Goal: Task Accomplishment & Management: Manage account settings

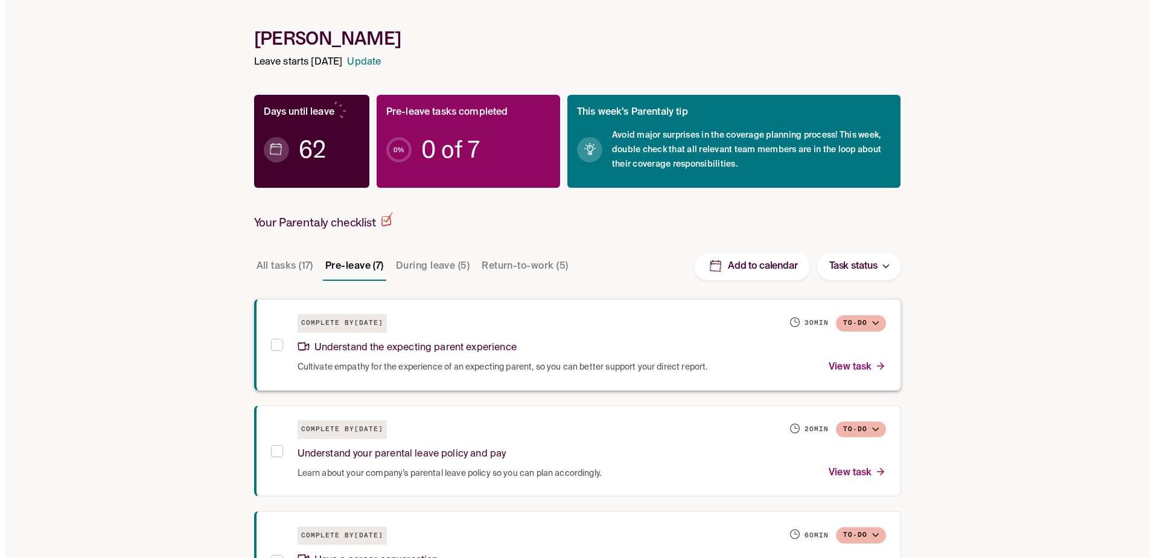
scroll to position [121, 0]
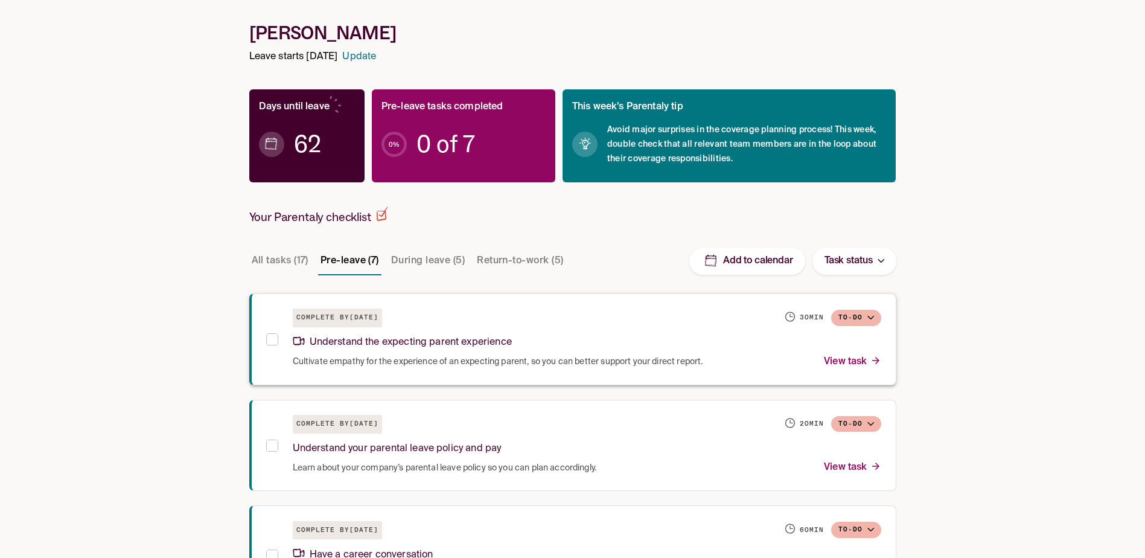
click at [441, 343] on p "Understand the expecting parent experience" at bounding box center [402, 342] width 219 height 16
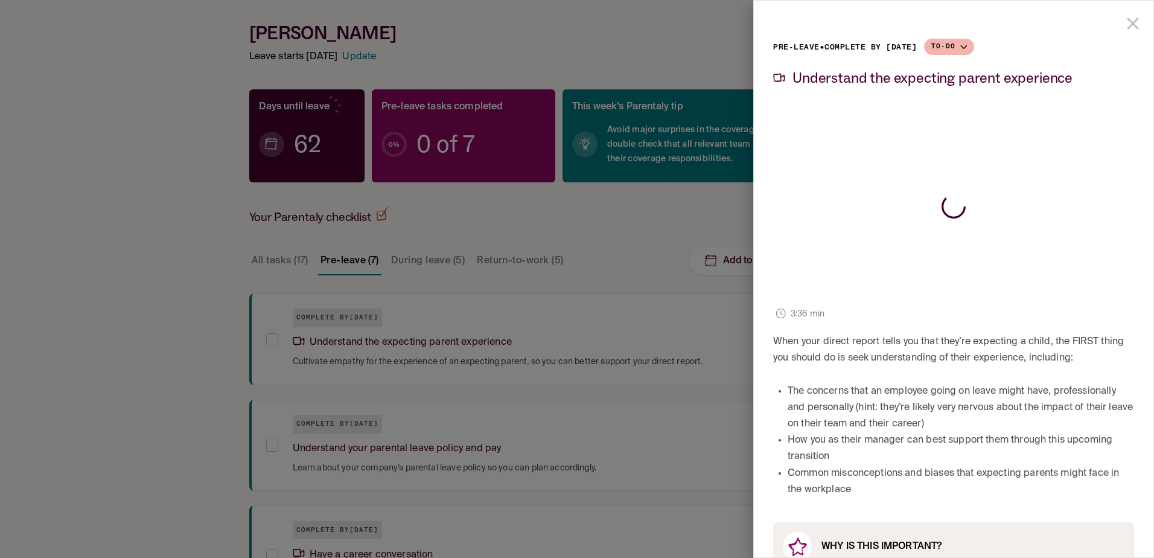
click at [1127, 30] on icon "close drawer" at bounding box center [1133, 23] width 21 height 21
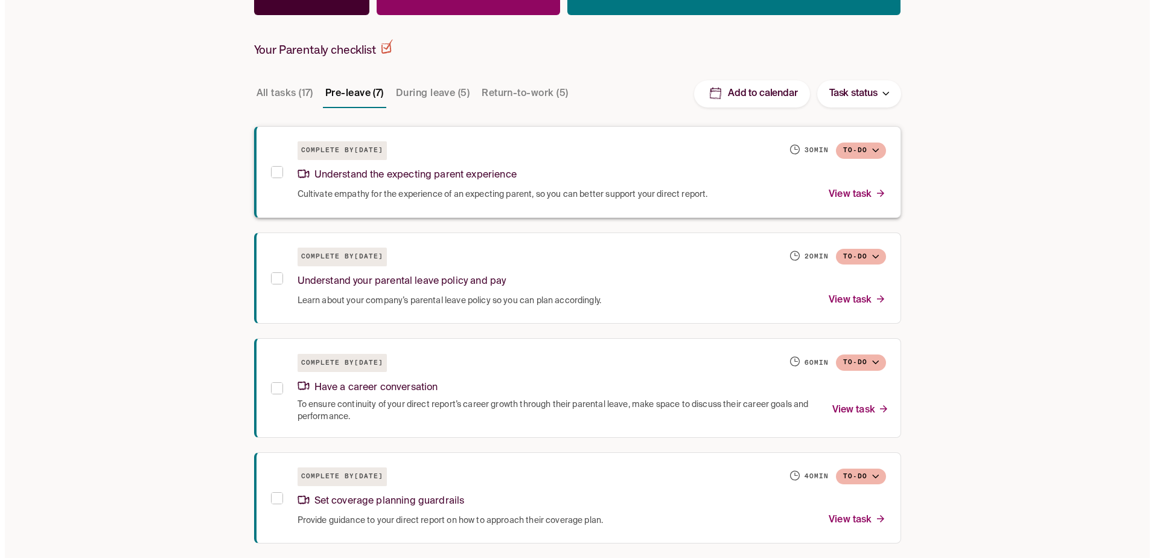
scroll to position [302, 0]
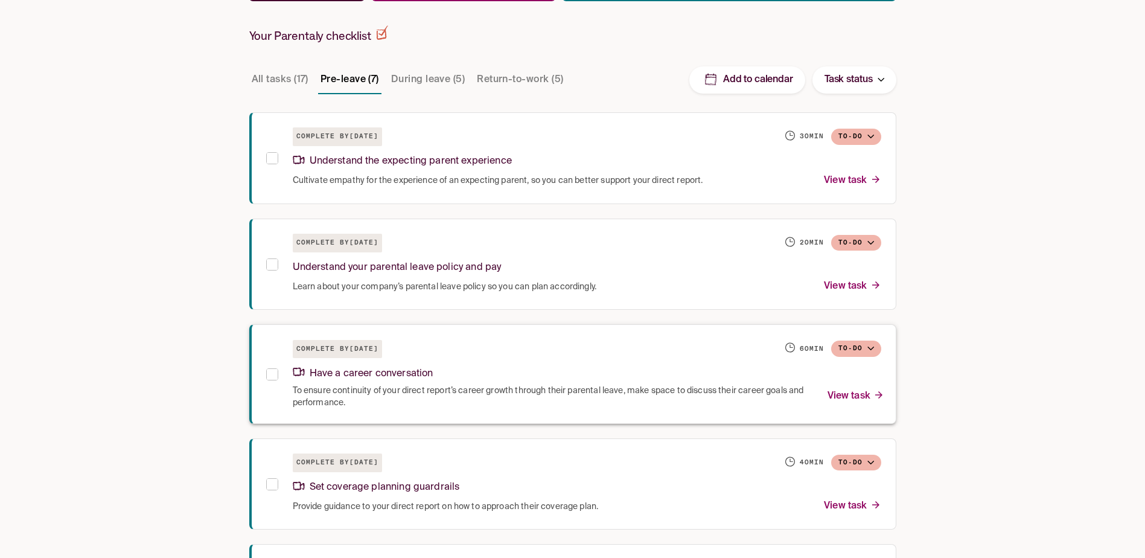
click at [857, 399] on p "View task" at bounding box center [856, 396] width 57 height 16
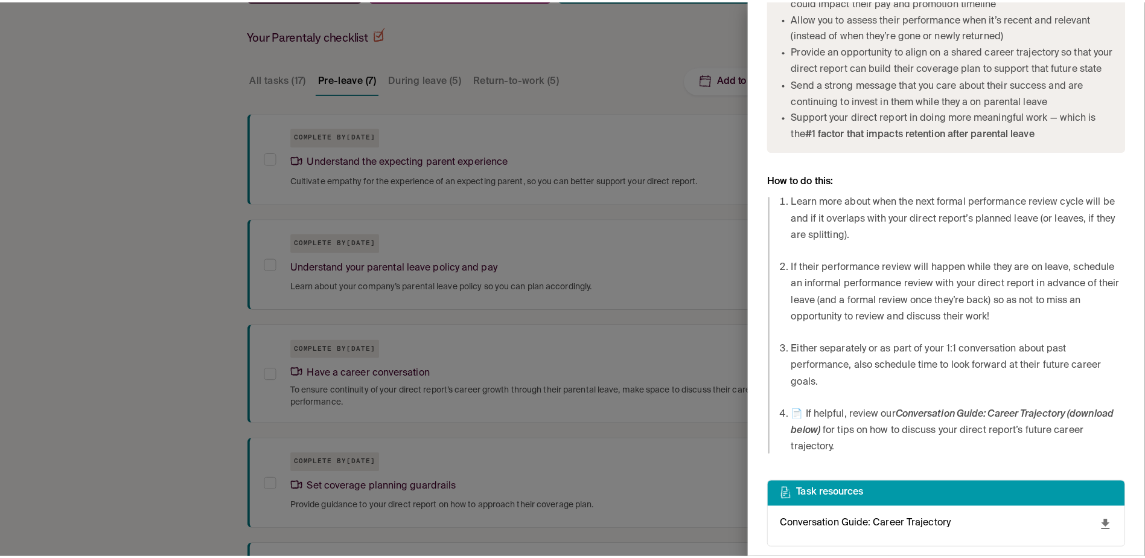
scroll to position [637, 0]
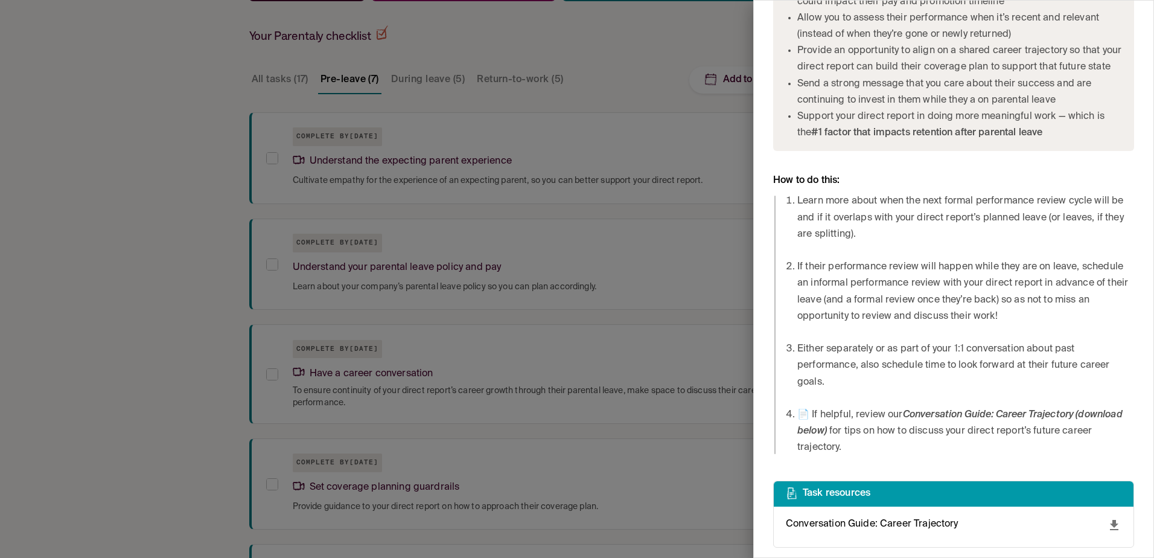
click at [727, 374] on div at bounding box center [577, 279] width 1154 height 558
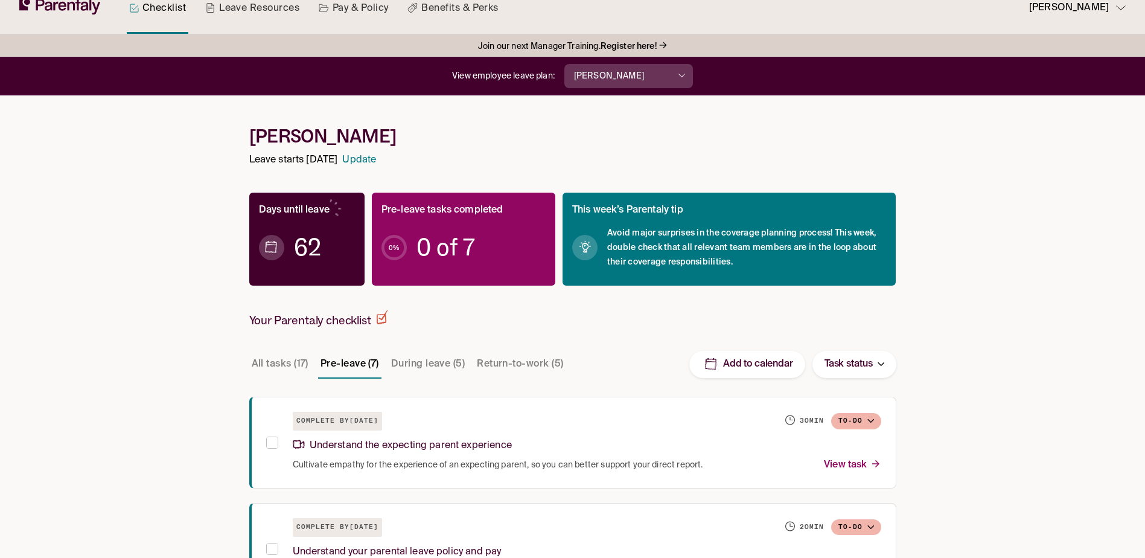
scroll to position [15, 0]
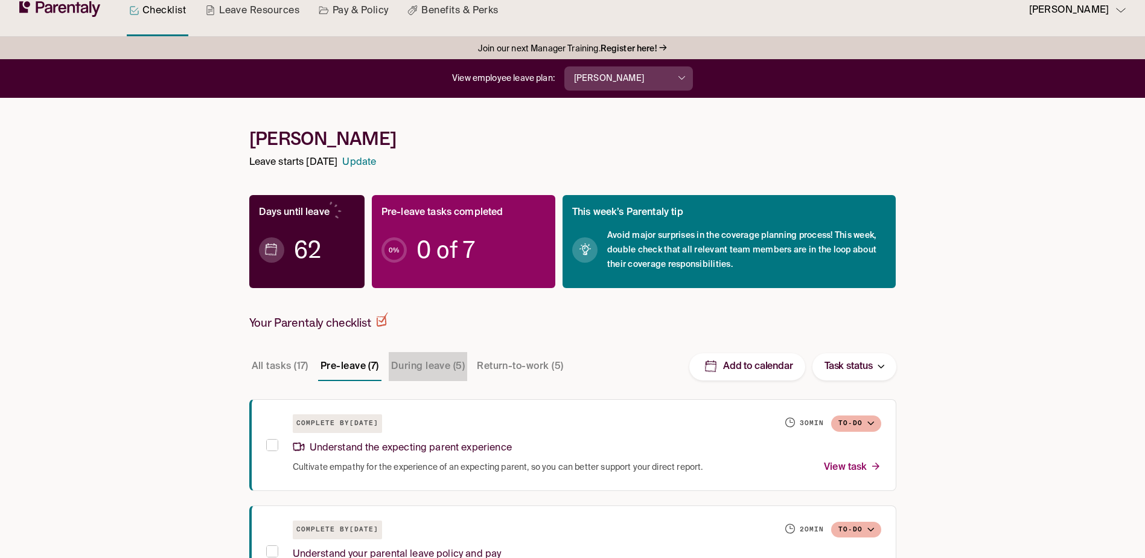
click at [418, 363] on button "During leave (5)" at bounding box center [428, 366] width 78 height 29
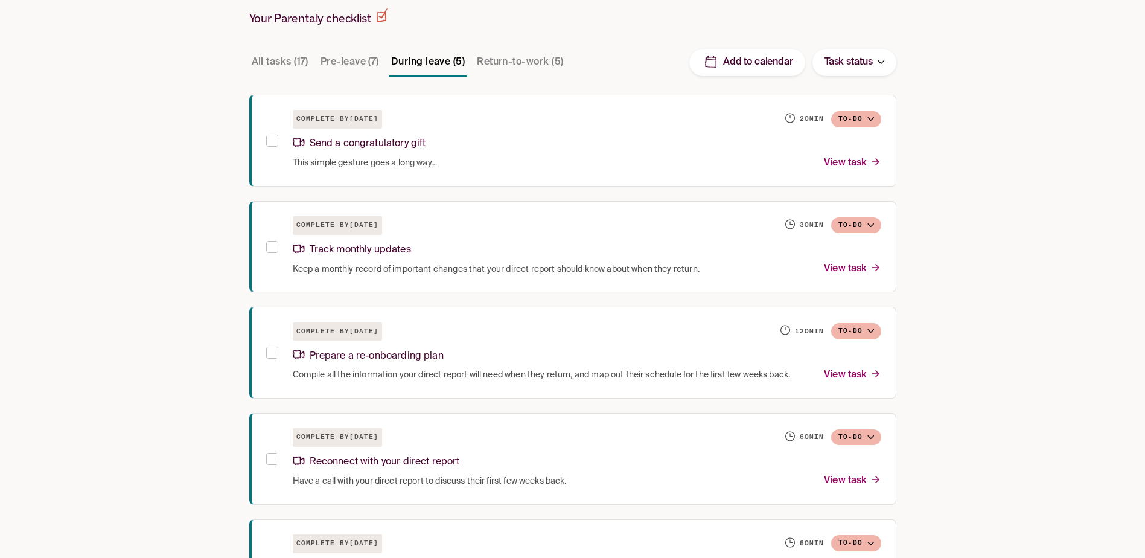
scroll to position [136, 0]
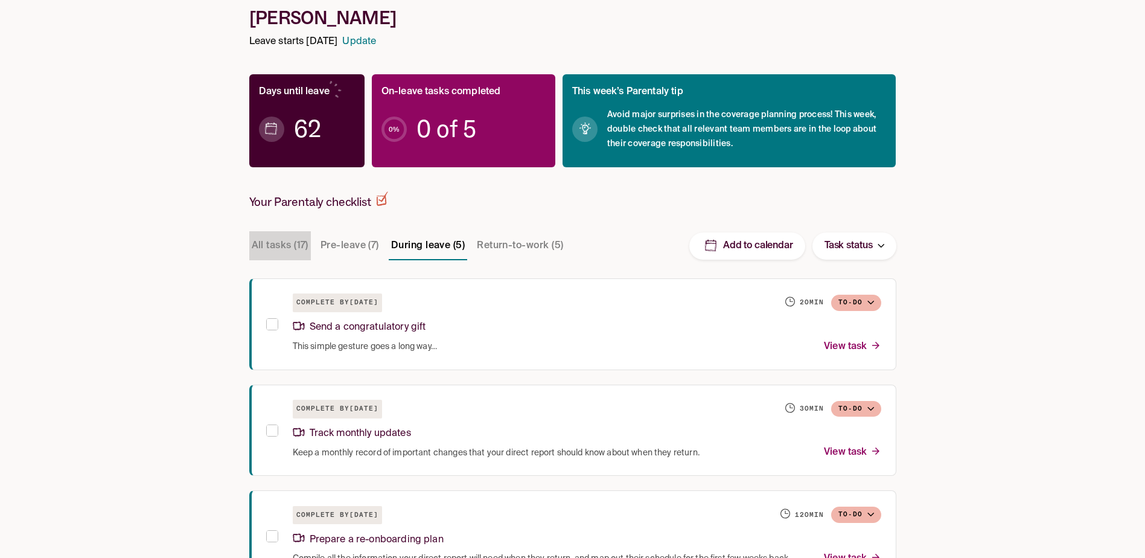
click at [276, 241] on button "All tasks (17)" at bounding box center [280, 245] width 62 height 29
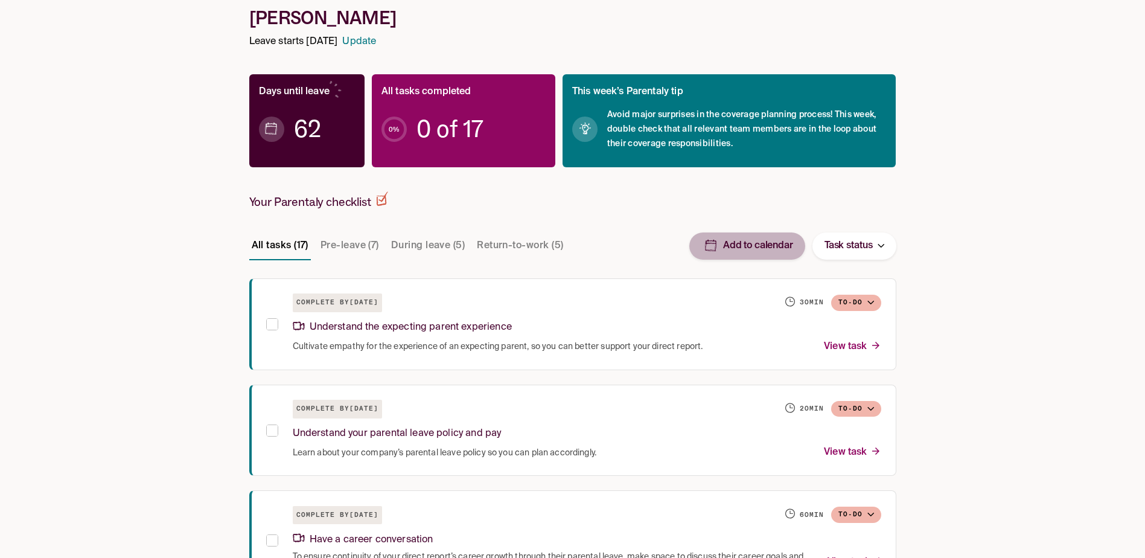
click at [739, 248] on p "Add to calendar" at bounding box center [758, 246] width 70 height 13
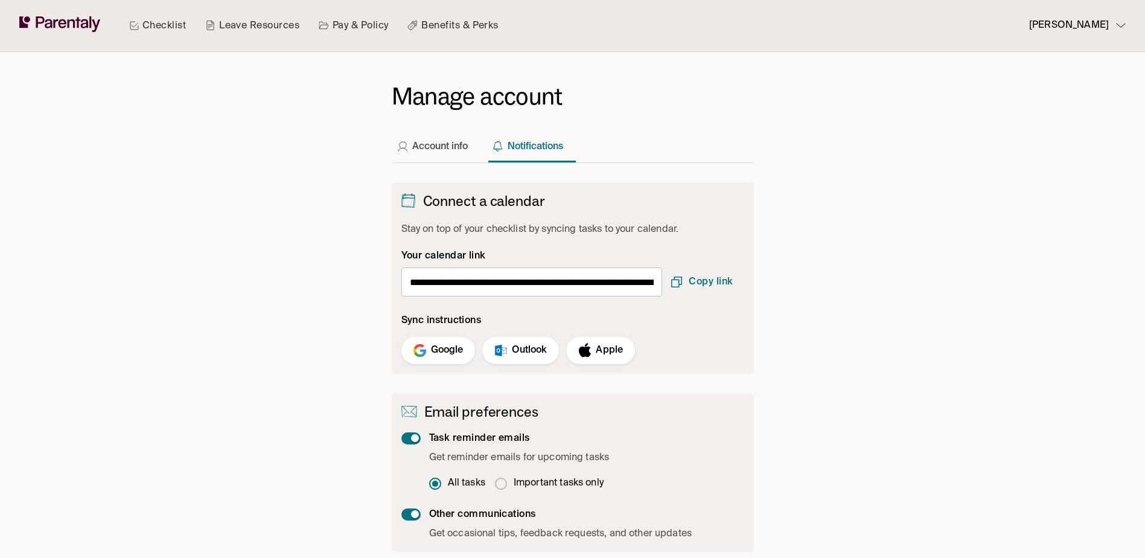
scroll to position [13, 0]
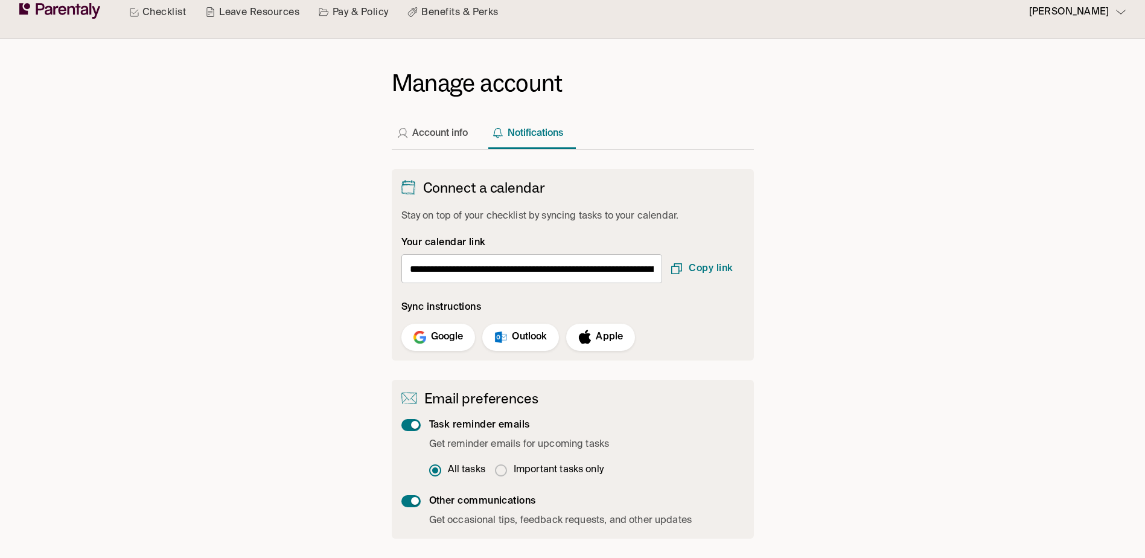
click at [528, 339] on p "Outlook" at bounding box center [529, 337] width 35 height 16
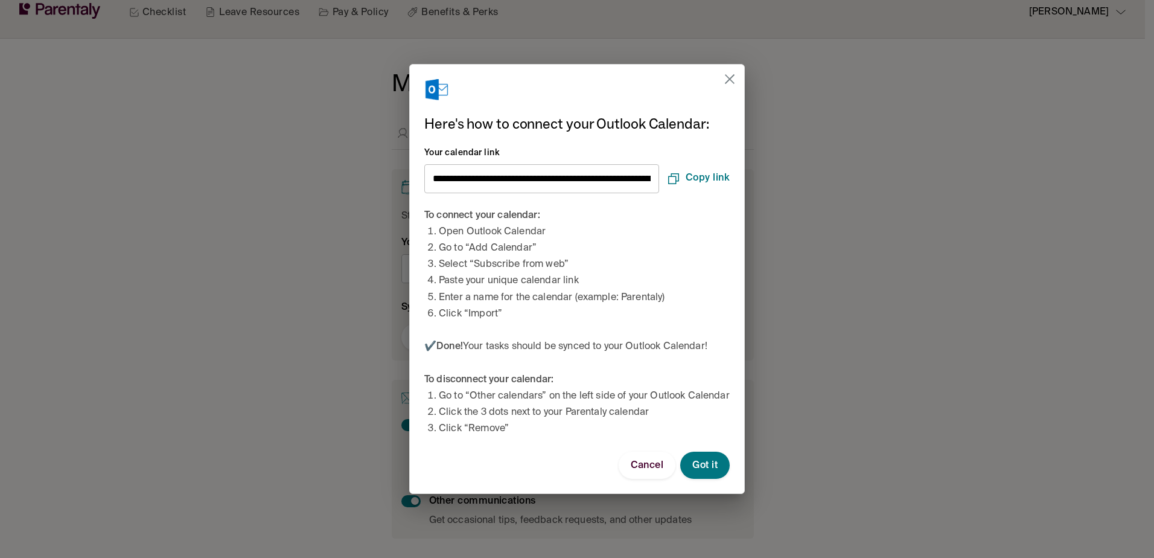
click at [680, 171] on icon at bounding box center [673, 178] width 14 height 14
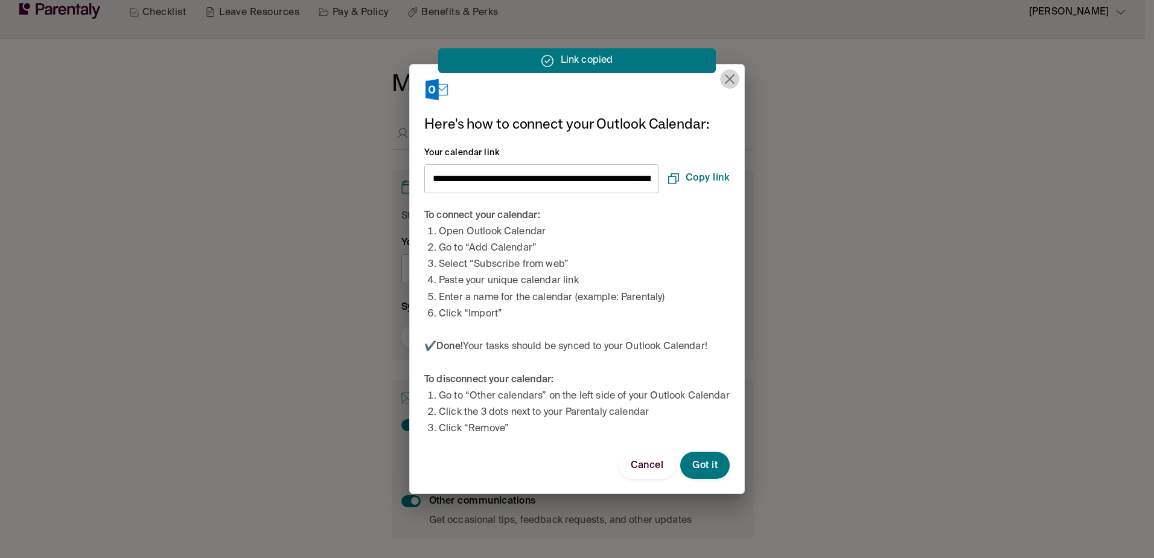
click at [729, 69] on button "close" at bounding box center [729, 78] width 19 height 19
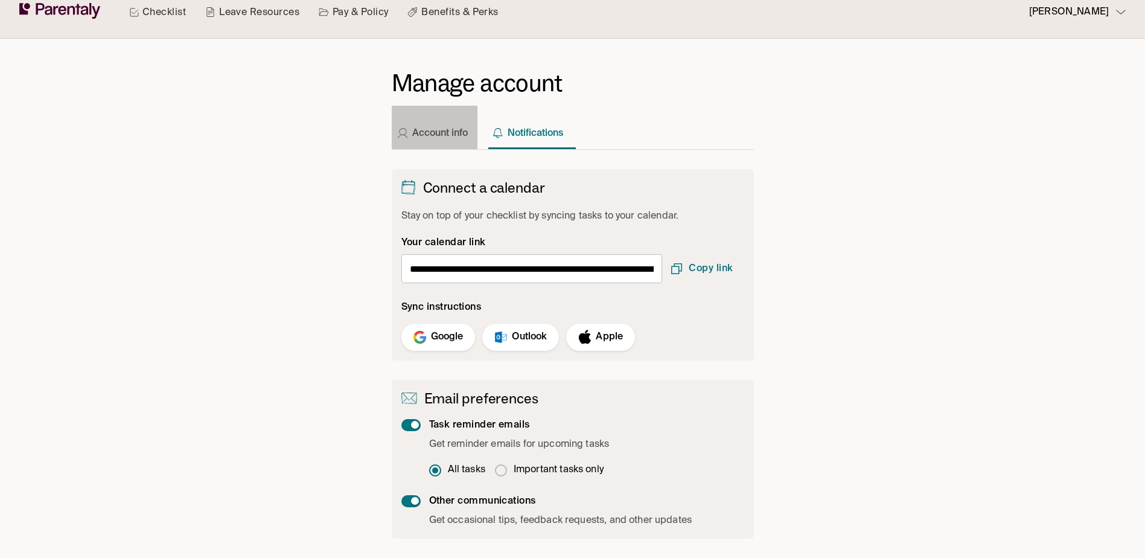
click at [445, 137] on button "Account info" at bounding box center [435, 127] width 86 height 43
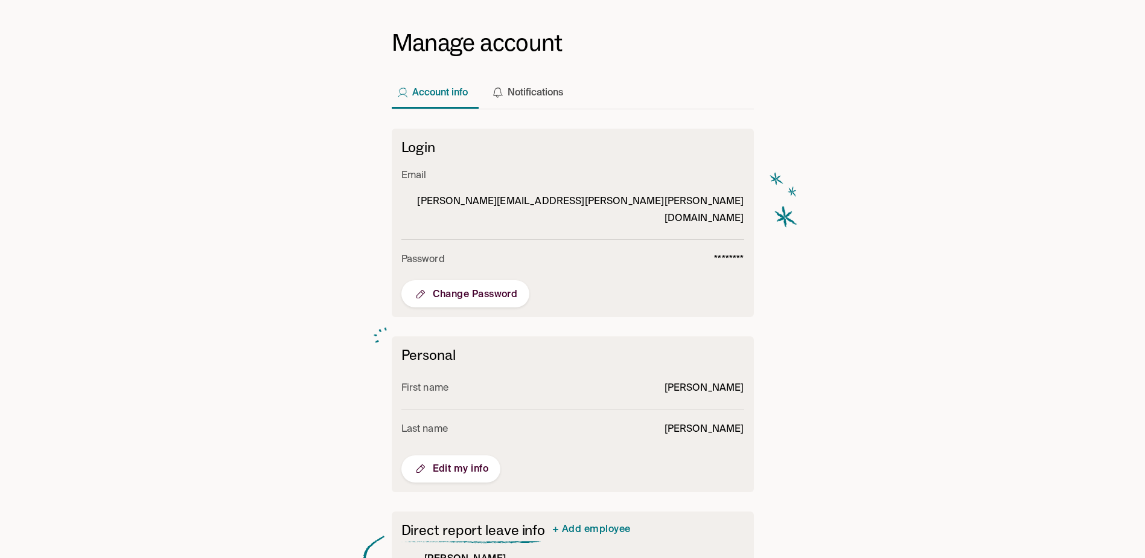
scroll to position [88, 0]
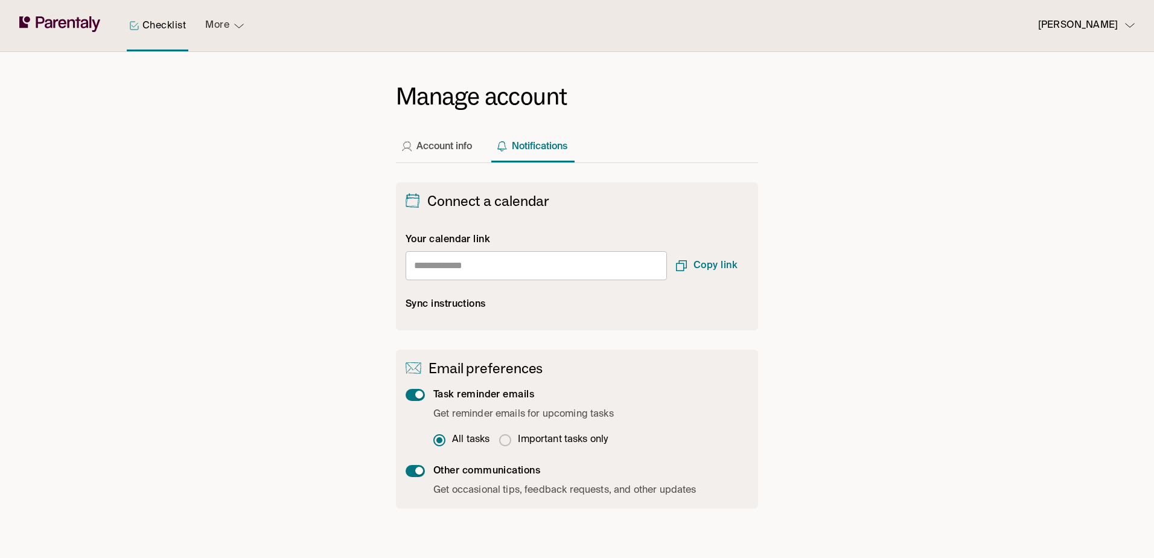
type input "**********"
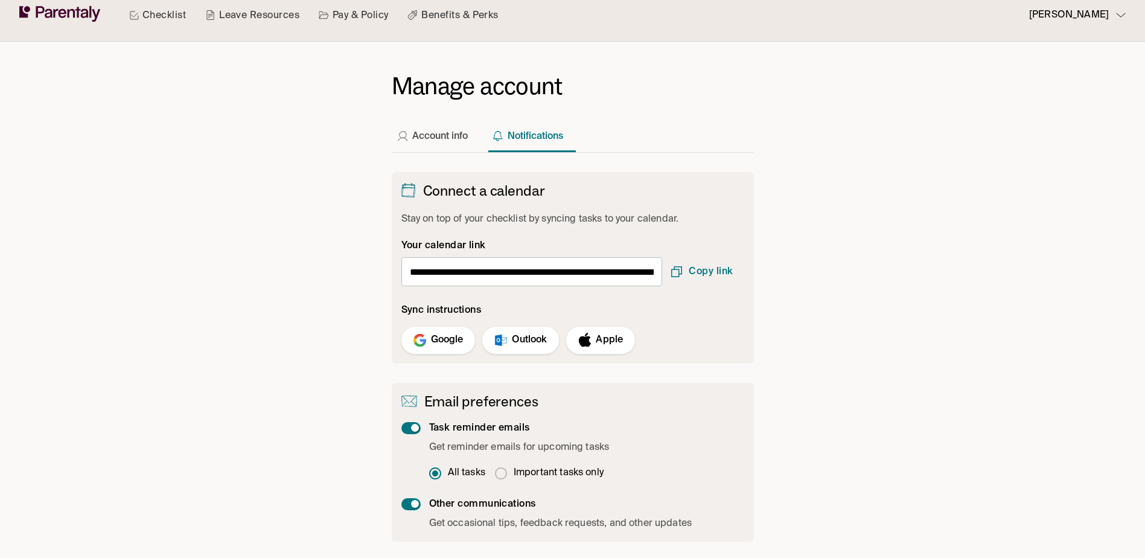
scroll to position [13, 0]
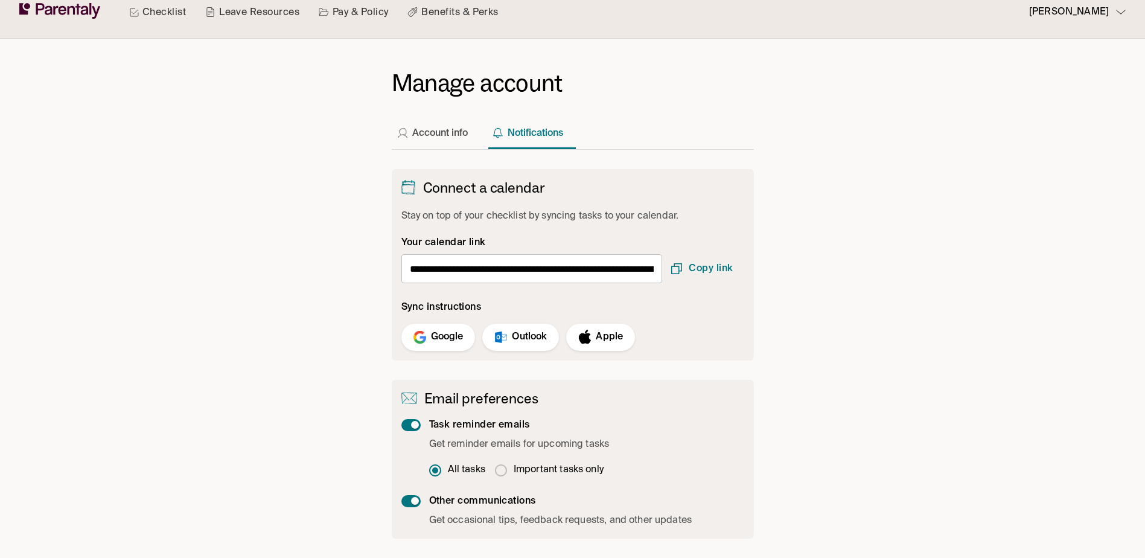
click at [519, 340] on p "Outlook" at bounding box center [529, 337] width 35 height 16
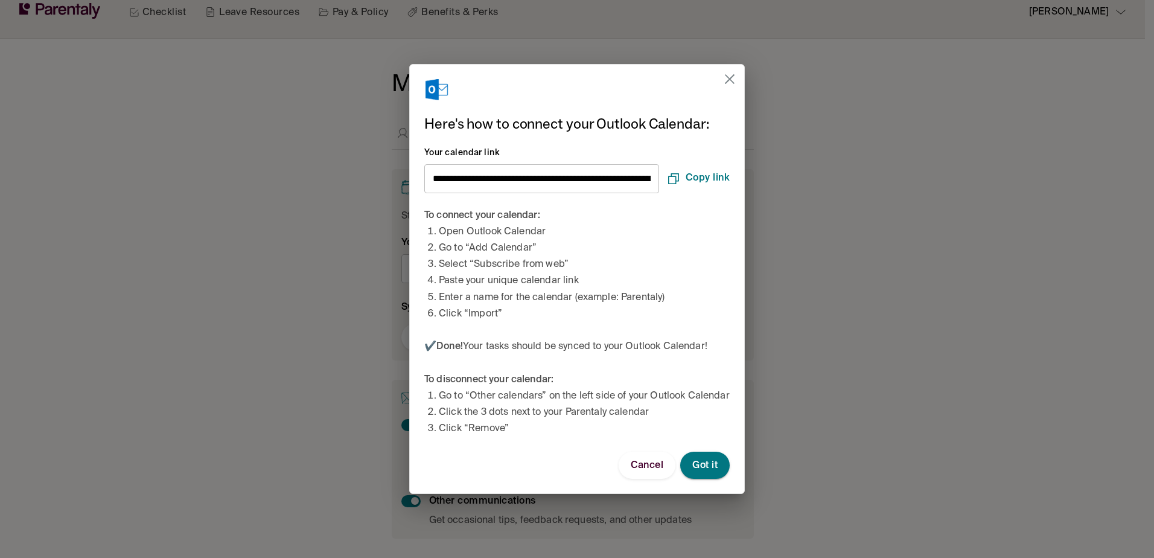
click at [726, 479] on button "Got it" at bounding box center [704, 465] width 49 height 27
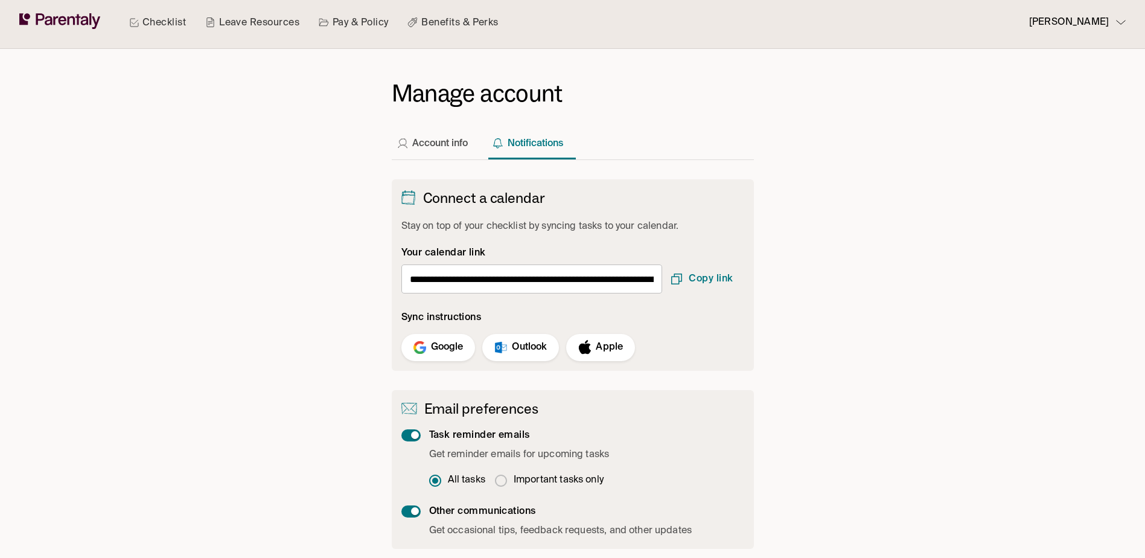
scroll to position [0, 0]
